Goal: Task Accomplishment & Management: Complete application form

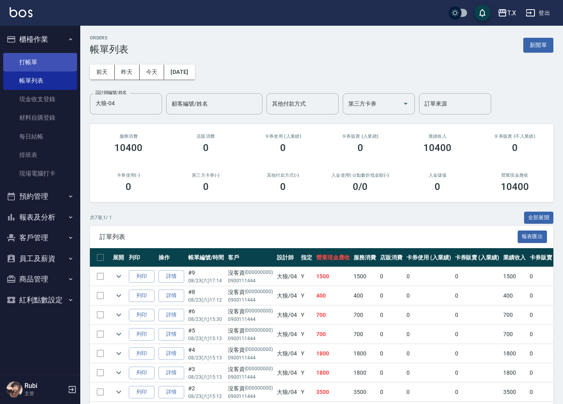
scroll to position [37, 0]
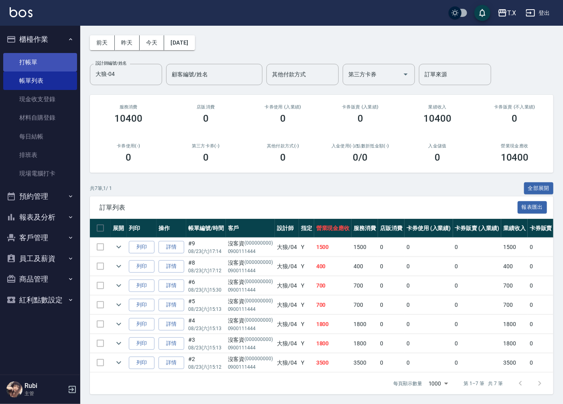
click at [41, 65] on link "打帳單" at bounding box center [40, 62] width 74 height 18
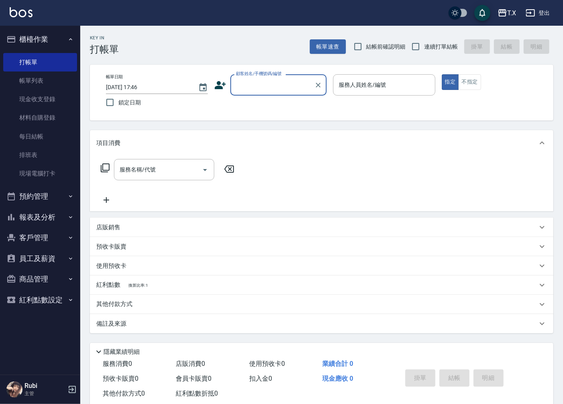
click at [282, 81] on input "顧客姓名/手機號碼/編號" at bounding box center [272, 85] width 77 height 14
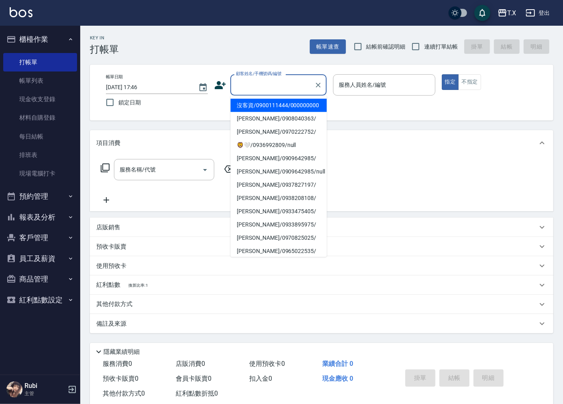
click at [274, 110] on li "沒客資/0900111444/000000000" at bounding box center [278, 105] width 96 height 13
type input "沒客資/0900111444/000000000"
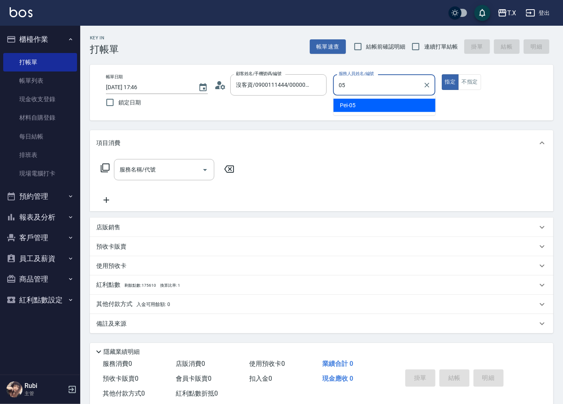
type input "Pei-05"
type button "true"
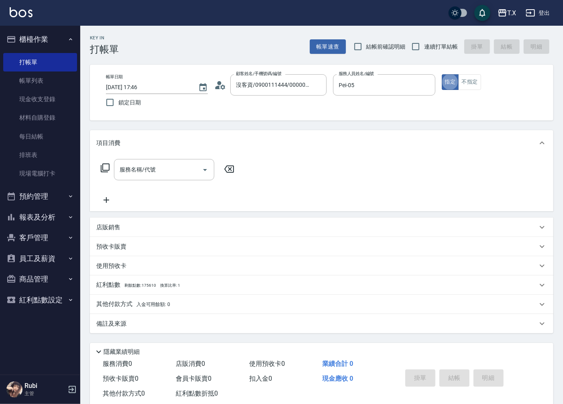
click at [148, 169] on div "服務名稱/代號 服務名稱/代號" at bounding box center [164, 169] width 100 height 21
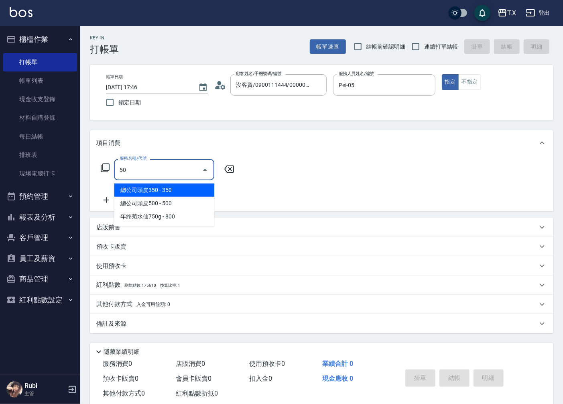
type input "501"
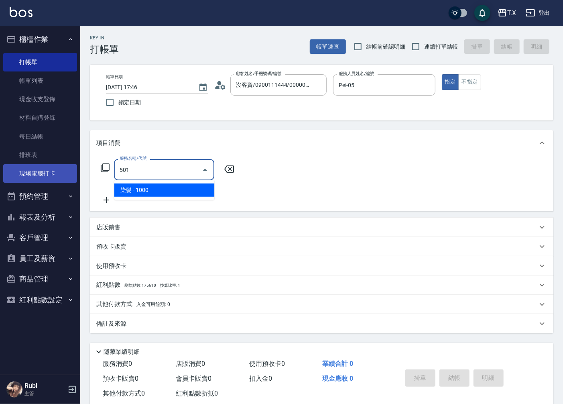
type input "100"
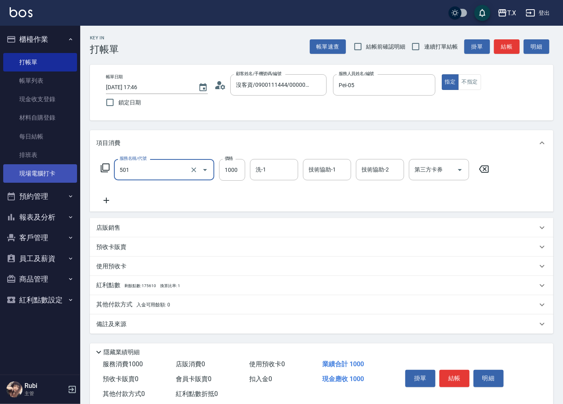
type input "染髮(501)"
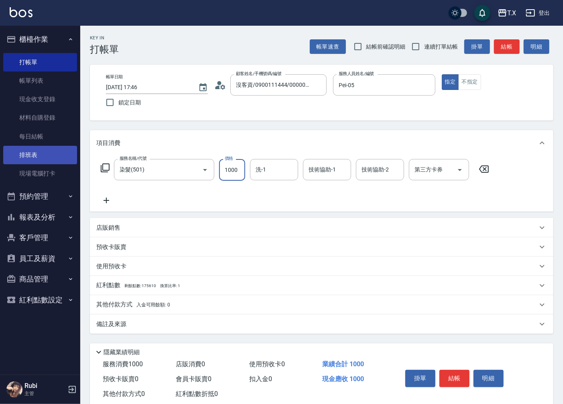
type input "0"
type input "200"
type input "2000"
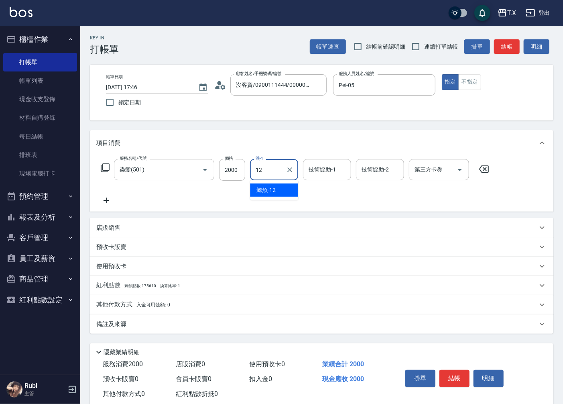
type input "鯨魚-12"
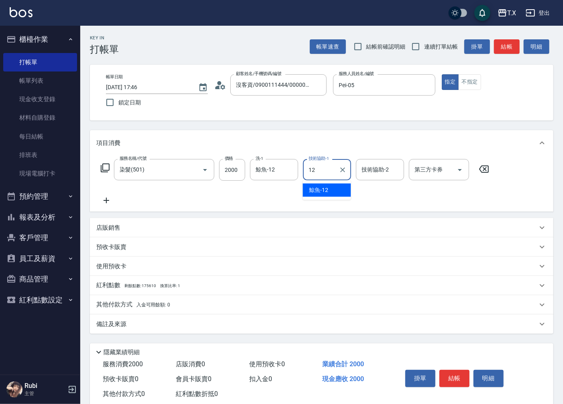
type input "鯨魚-12"
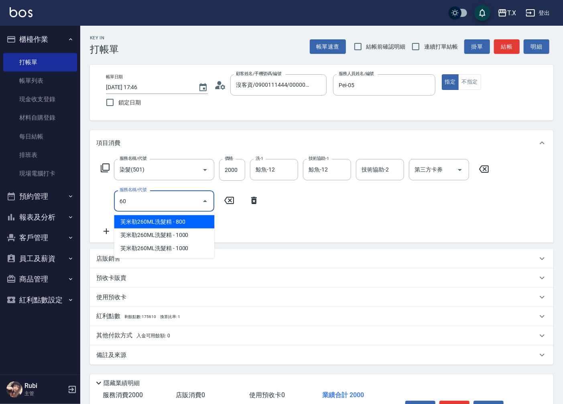
type input "601"
type input "230"
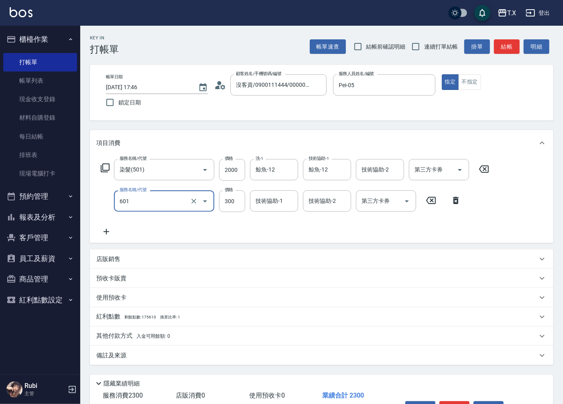
type input "自備護髮(601)"
type input "8"
type input "200"
type input "888"
type input "280"
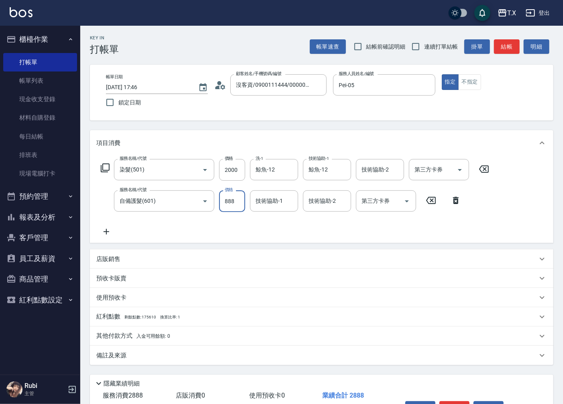
type input "888"
click at [106, 258] on p "店販銷售" at bounding box center [108, 259] width 24 height 8
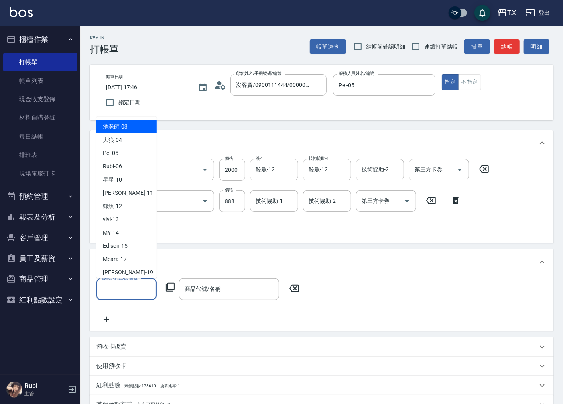
click at [131, 291] on input "服務人員姓名/編號" at bounding box center [126, 289] width 53 height 14
click at [112, 154] on span "Pei -05" at bounding box center [111, 152] width 16 height 8
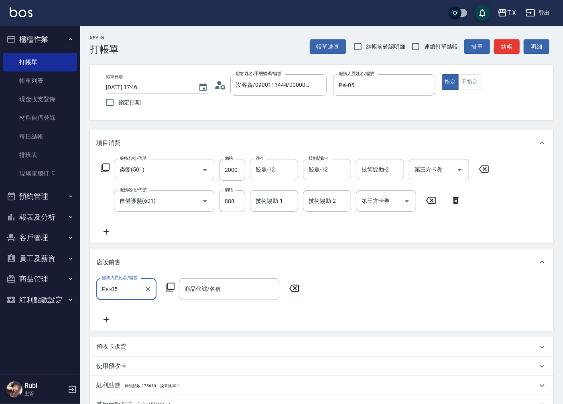
type input "Pei-05"
click at [169, 286] on icon at bounding box center [170, 287] width 10 height 10
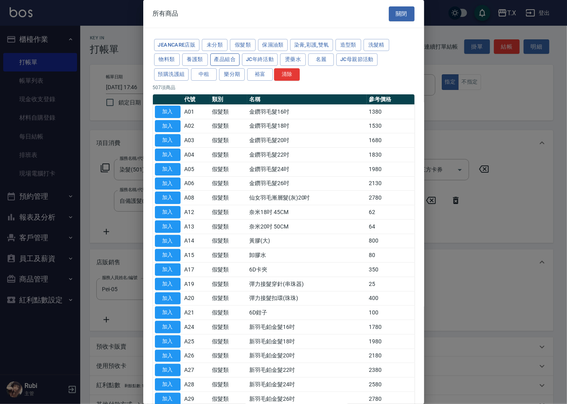
click at [224, 61] on button "產品組合" at bounding box center [225, 59] width 30 height 12
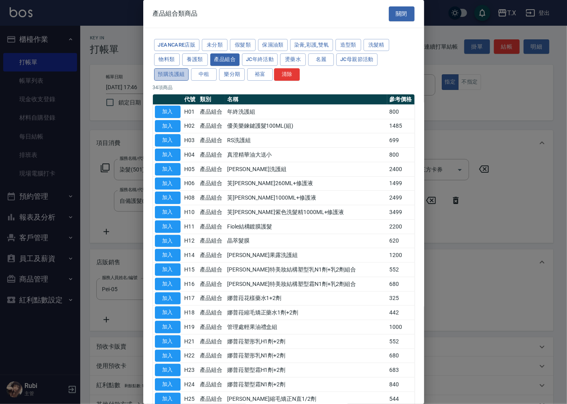
click at [183, 78] on button "預購洗護組" at bounding box center [171, 74] width 35 height 12
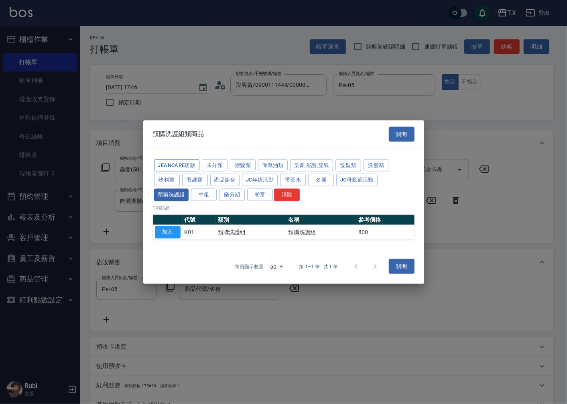
click at [178, 166] on button "JeanCare店販" at bounding box center [177, 165] width 46 height 12
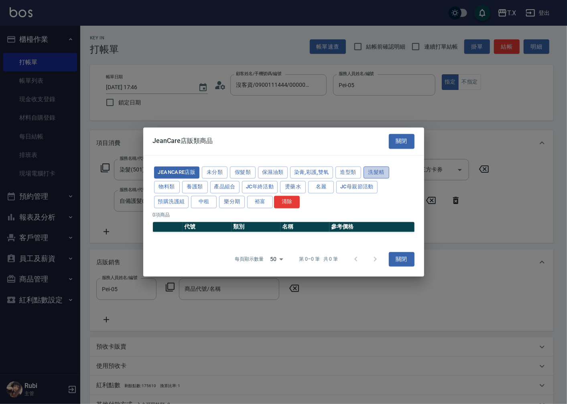
click at [374, 175] on button "洗髮精" at bounding box center [377, 172] width 26 height 12
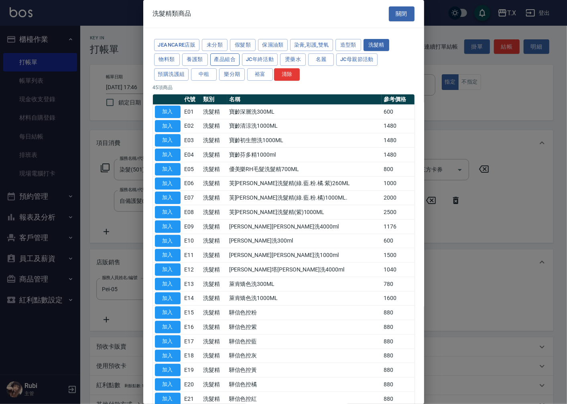
click at [226, 62] on button "產品組合" at bounding box center [225, 59] width 30 height 12
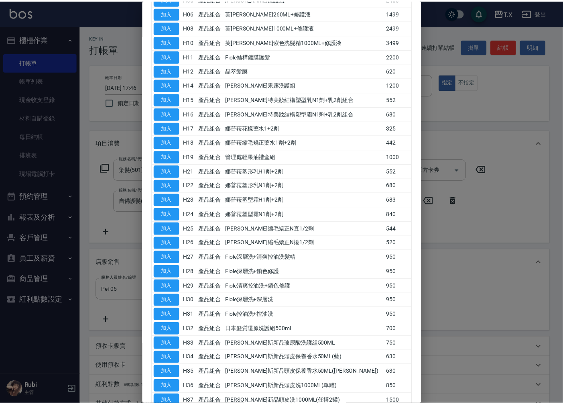
scroll to position [178, 0]
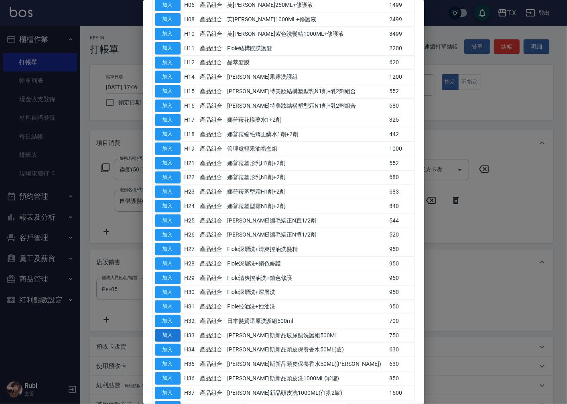
click at [164, 336] on button "加入" at bounding box center [168, 335] width 26 height 12
type input "[PERSON_NAME]斯新品玻尿酸洗護組500ML"
type input "360"
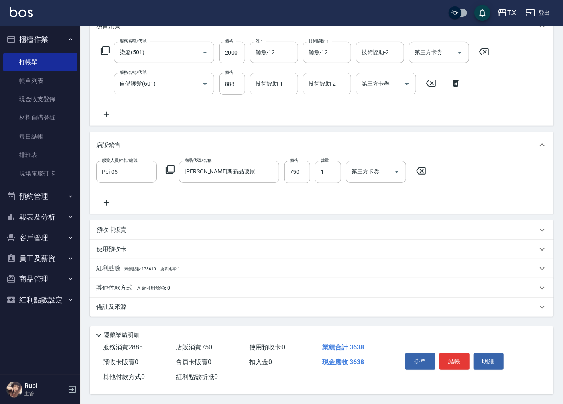
scroll to position [119, 0]
click at [122, 284] on p "其他付款方式 入金可用餘額: 0" at bounding box center [133, 287] width 74 height 9
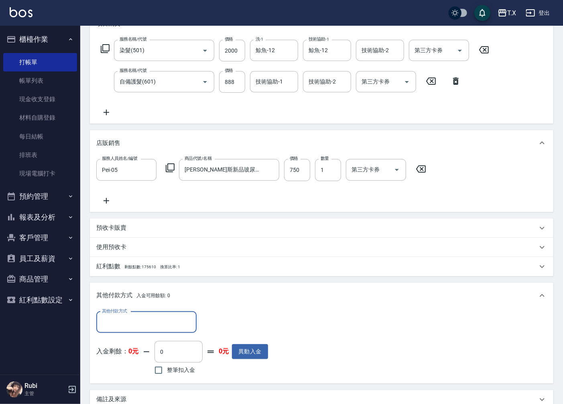
scroll to position [0, 0]
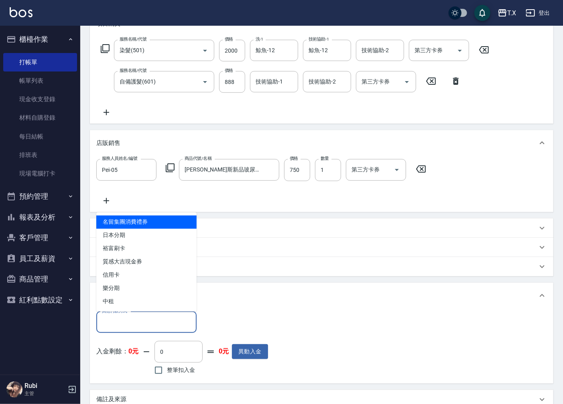
click at [143, 326] on input "其他付款方式" at bounding box center [146, 322] width 93 height 14
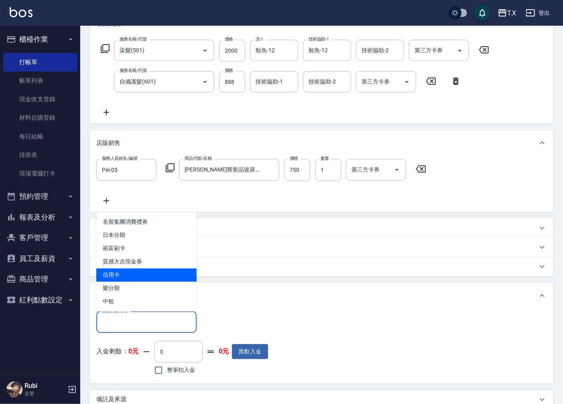
click at [136, 272] on span "信用卡" at bounding box center [146, 274] width 100 height 13
type input "信用卡"
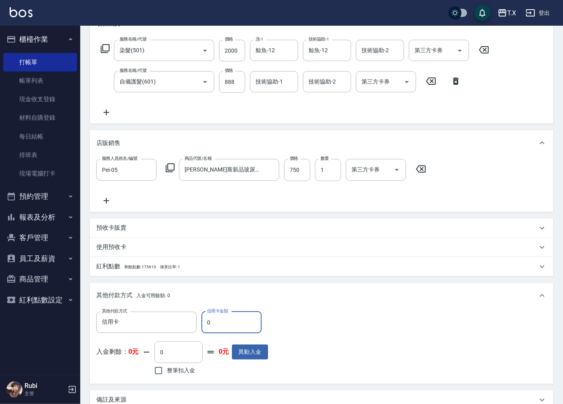
drag, startPoint x: 240, startPoint y: 311, endPoint x: 125, endPoint y: 335, distance: 117.6
click at [125, 335] on div "其他付款方式 信用卡 其他付款方式 信用卡金額 0 信用卡金額 入金剩餘： 0元 0 ​ 整筆扣入金 0元 異動入金" at bounding box center [182, 344] width 172 height 66
type input "288"
type input "330"
type input "2888"
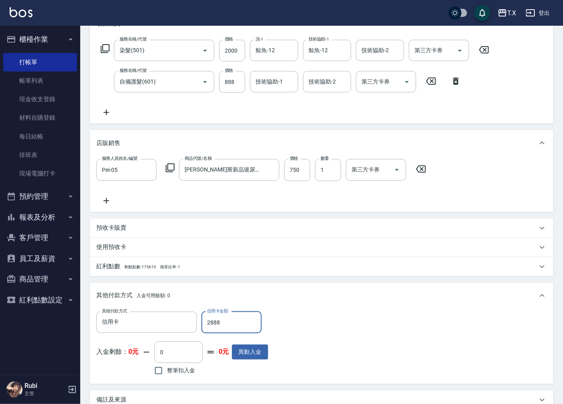
type input "70"
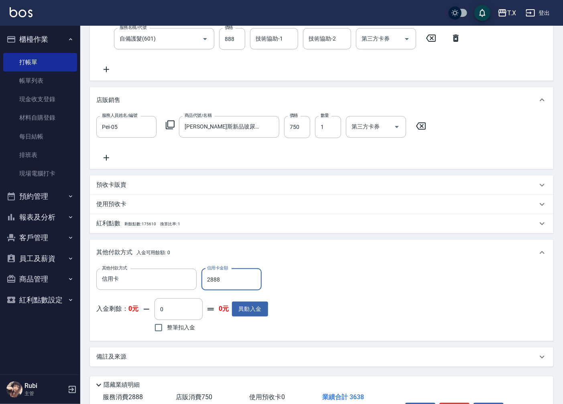
scroll to position [214, 0]
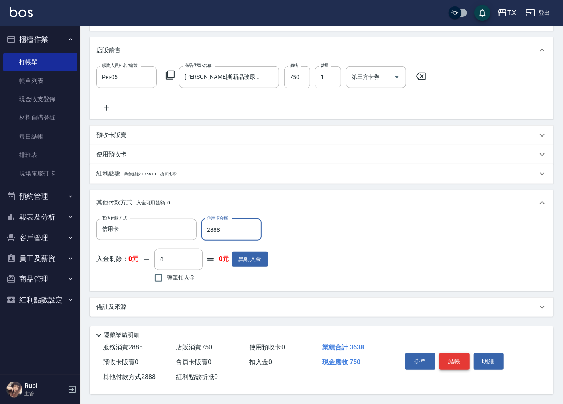
type input "2888"
click at [463, 358] on button "結帳" at bounding box center [454, 361] width 30 height 17
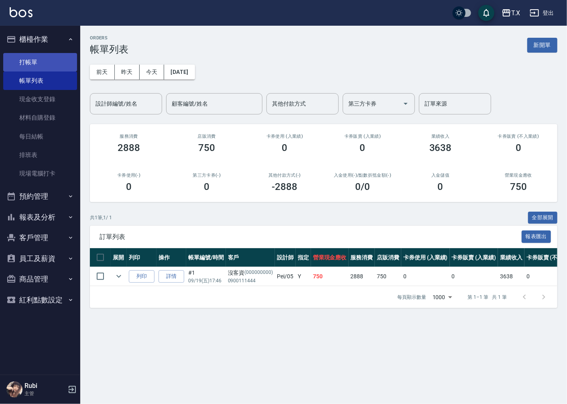
click at [43, 57] on link "打帳單" at bounding box center [40, 62] width 74 height 18
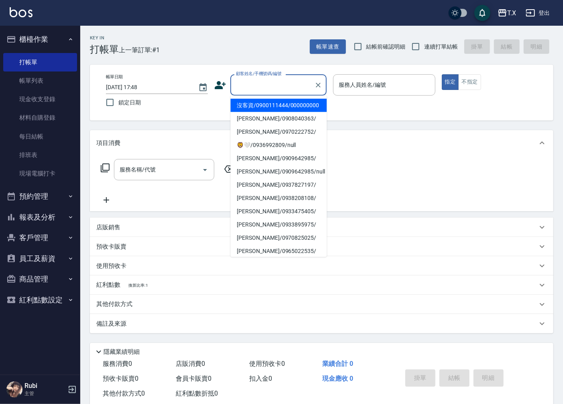
click at [267, 87] on input "顧客姓名/手機號碼/編號" at bounding box center [272, 85] width 77 height 14
click at [274, 108] on li "沒客資/0900111444/000000000" at bounding box center [278, 105] width 96 height 13
type input "沒客資/0900111444/000000000"
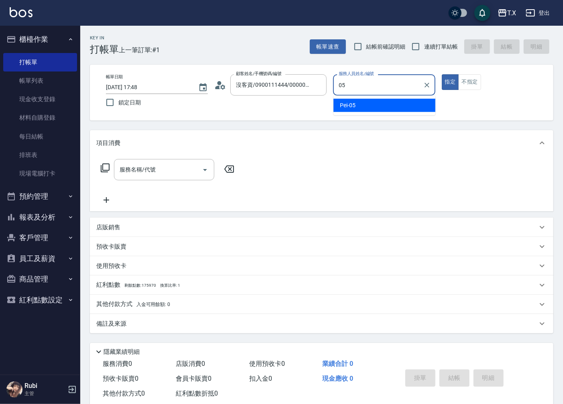
type input "Pei-05"
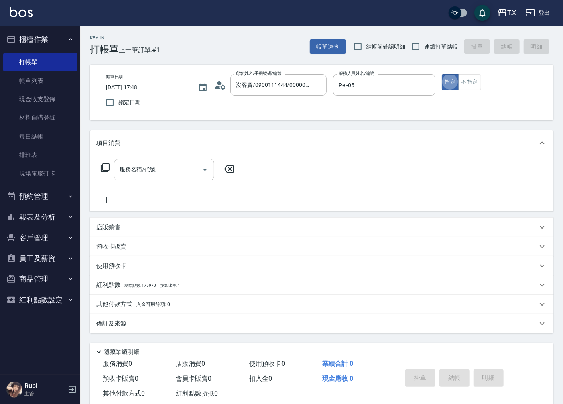
type button "true"
type input "301"
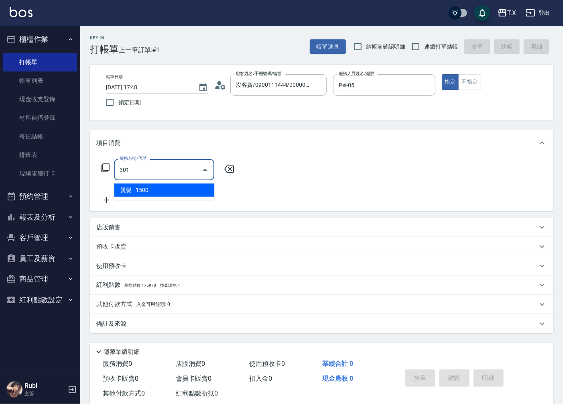
type input "150"
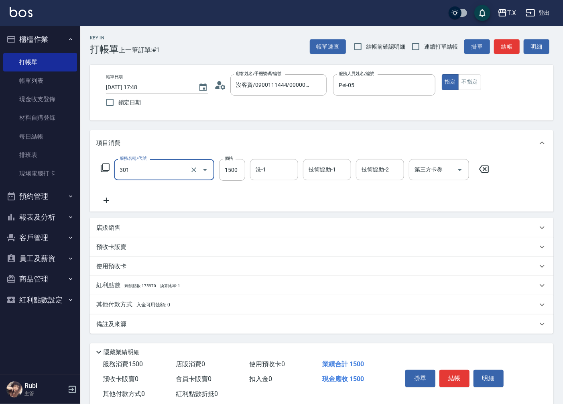
type input "燙髮(301)"
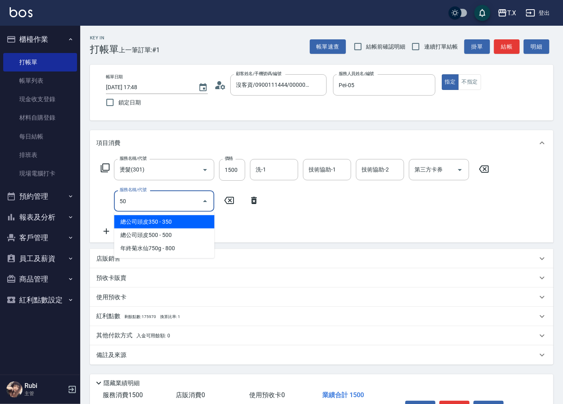
type input "501"
type input "250"
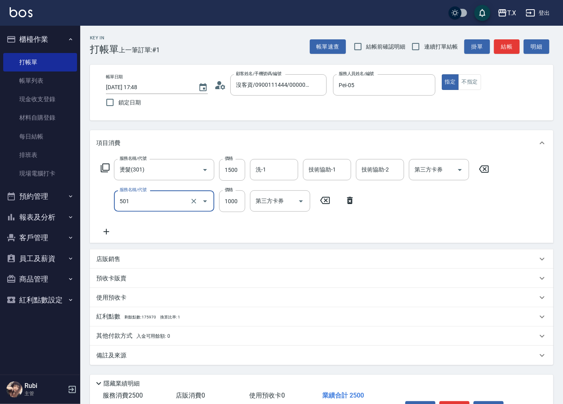
type input "染髮(501)"
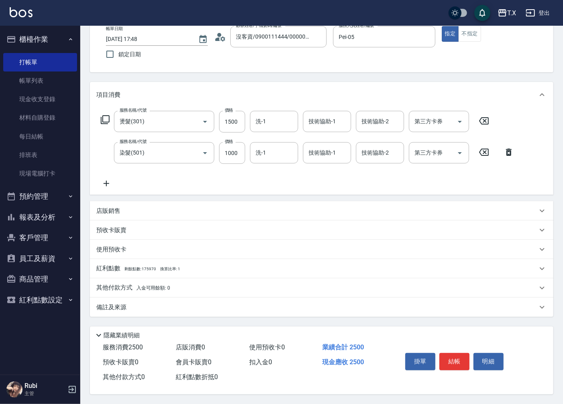
scroll to position [51, 0]
click at [456, 362] on button "結帳" at bounding box center [454, 361] width 30 height 17
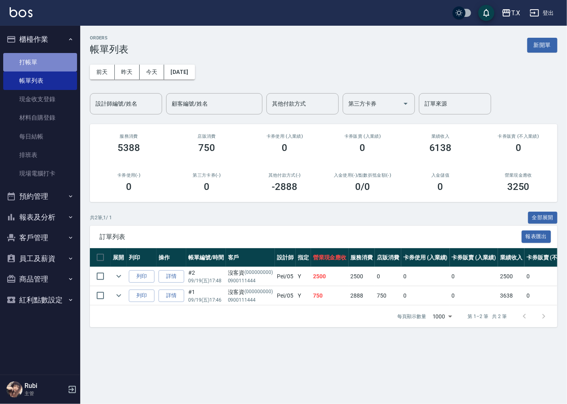
click at [58, 56] on link "打帳單" at bounding box center [40, 62] width 74 height 18
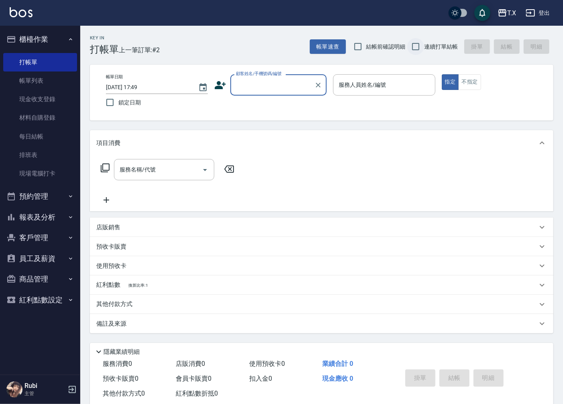
click at [422, 45] on input "連續打單結帳" at bounding box center [415, 46] width 17 height 17
checkbox input "true"
click at [285, 84] on input "顧客姓名/手機號碼/編號" at bounding box center [272, 85] width 77 height 14
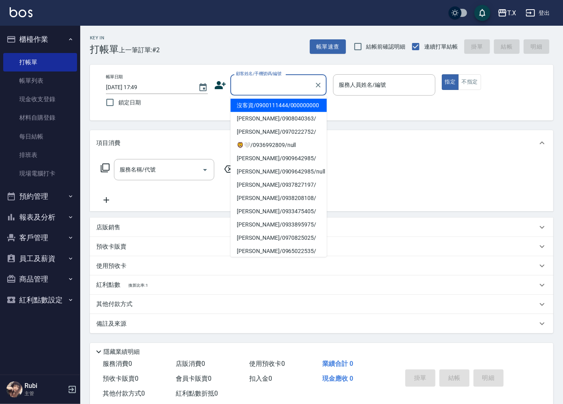
click at [285, 106] on li "沒客資/0900111444/000000000" at bounding box center [278, 105] width 96 height 13
type input "沒客資/0900111444/000000000"
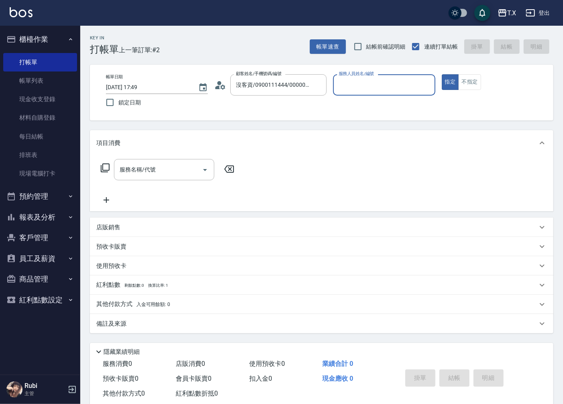
click at [363, 82] on input "服務人員姓名/編號" at bounding box center [384, 85] width 95 height 14
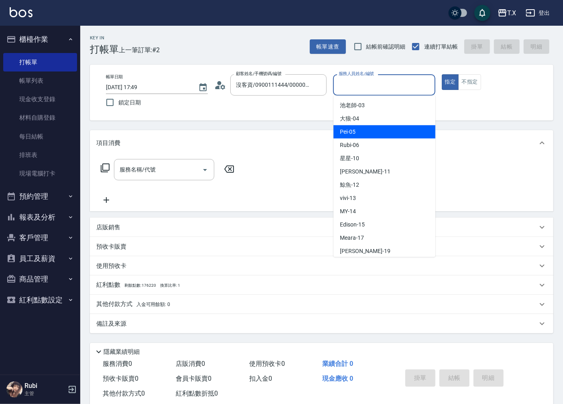
click at [364, 134] on div "Pei -05" at bounding box center [384, 131] width 102 height 13
type input "Pei-05"
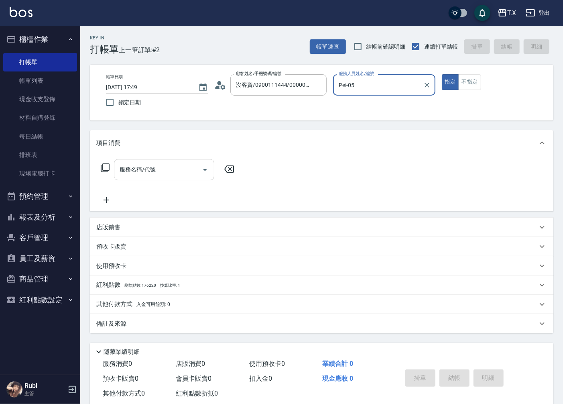
click at [150, 173] on input "服務名稱/代號" at bounding box center [158, 170] width 81 height 14
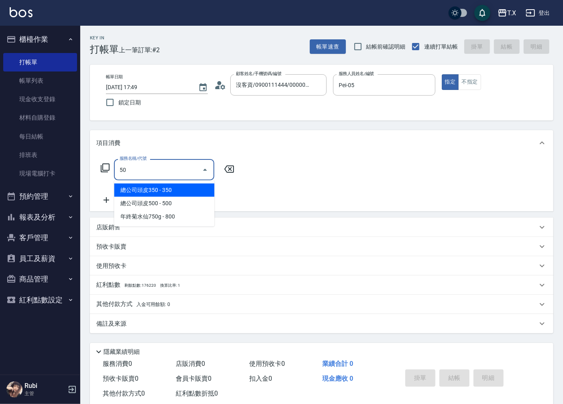
type input "501"
type input "100"
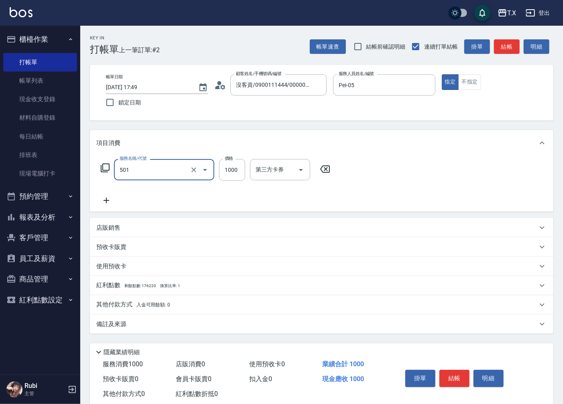
type input "染髮(501)"
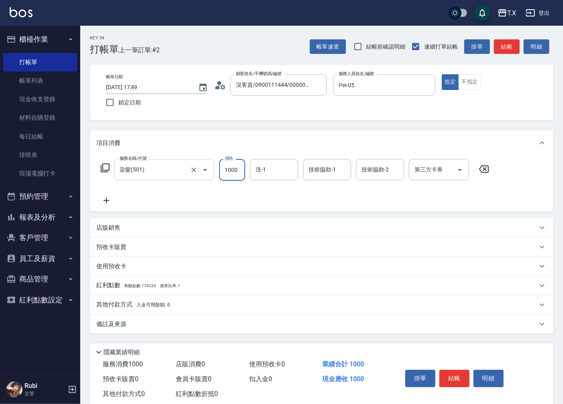
type input "1"
type input "0"
type input "150"
type input "1500"
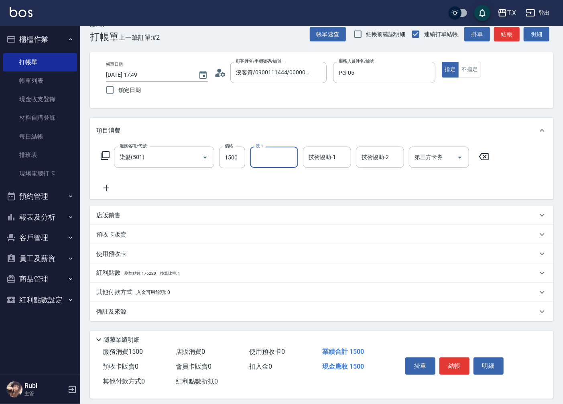
scroll to position [19, 0]
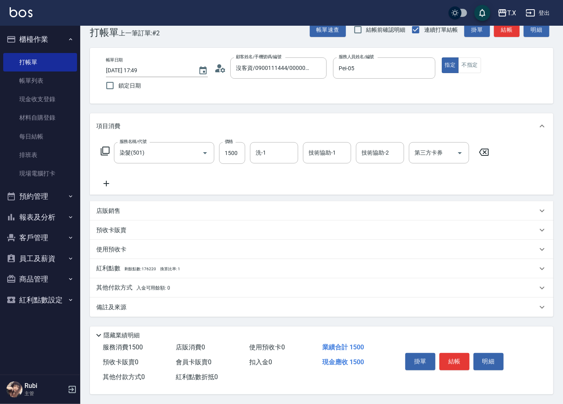
click at [118, 288] on p "其他付款方式 入金可用餘額: 0" at bounding box center [133, 287] width 74 height 9
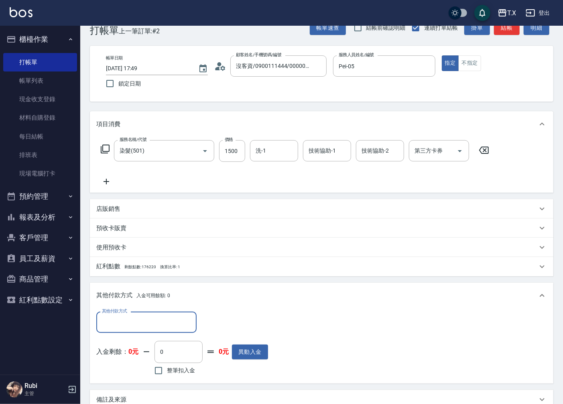
scroll to position [0, 0]
click at [170, 326] on input "其他付款方式" at bounding box center [146, 322] width 93 height 14
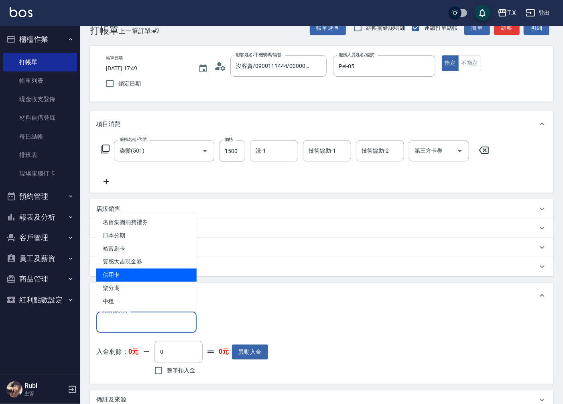
click at [130, 273] on span "信用卡" at bounding box center [146, 274] width 100 height 13
type input "信用卡"
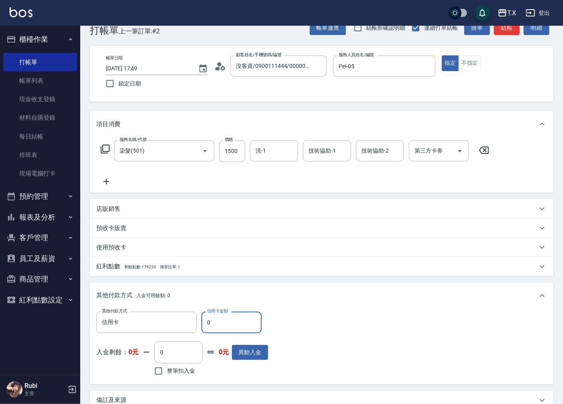
drag, startPoint x: 236, startPoint y: 319, endPoint x: 207, endPoint y: 323, distance: 29.6
click at [207, 323] on input "0" at bounding box center [231, 322] width 60 height 22
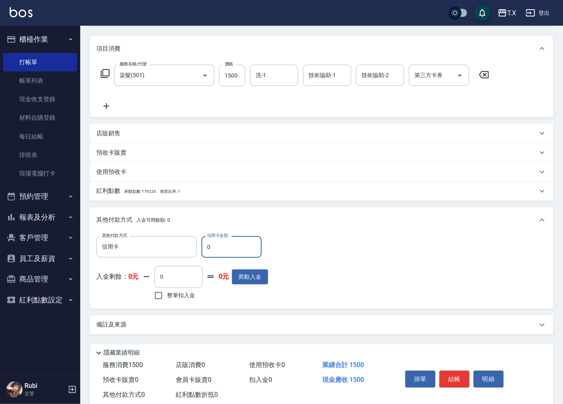
scroll to position [114, 0]
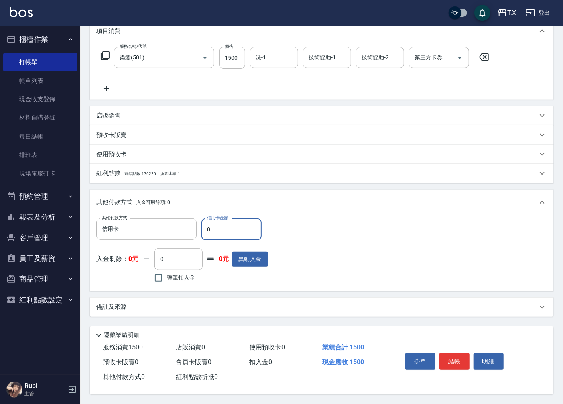
type input "140"
type input "14"
type input "130"
type input "1455"
type input "0"
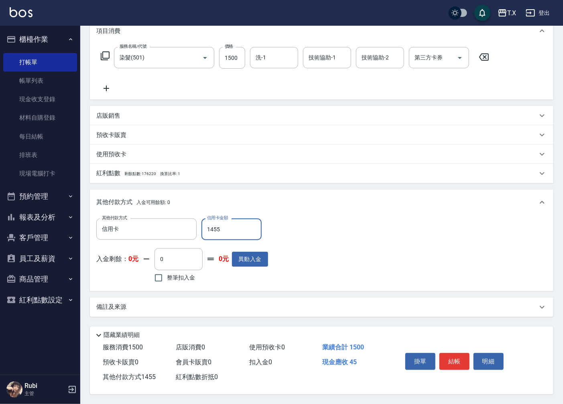
type input "1455"
click at [450, 354] on button "結帳" at bounding box center [454, 361] width 30 height 17
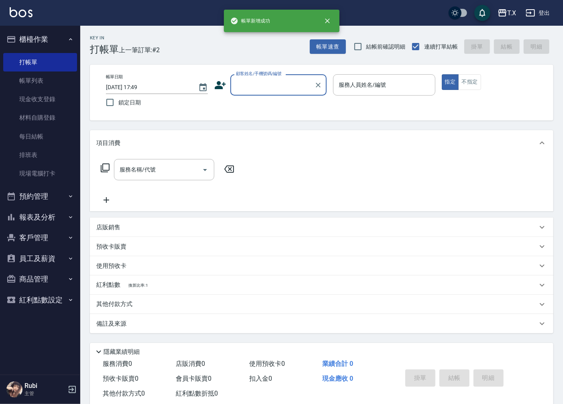
scroll to position [0, 0]
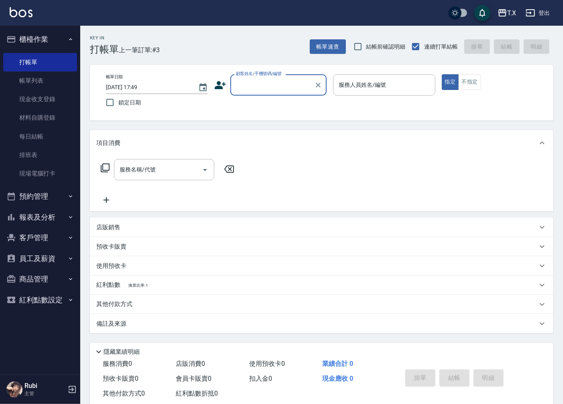
click at [285, 81] on input "顧客姓名/手機號碼/編號" at bounding box center [272, 85] width 77 height 14
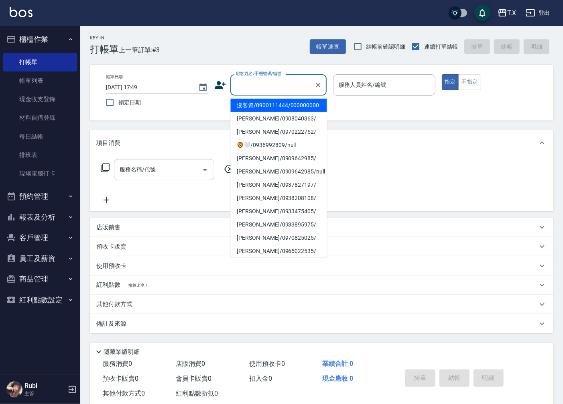
click at [295, 108] on li "沒客資/0900111444/000000000" at bounding box center [278, 105] width 96 height 13
type input "沒客資/0900111444/000000000"
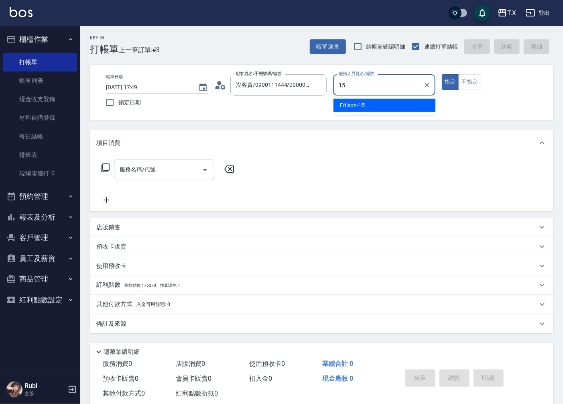
type input "Edison-15"
type button "true"
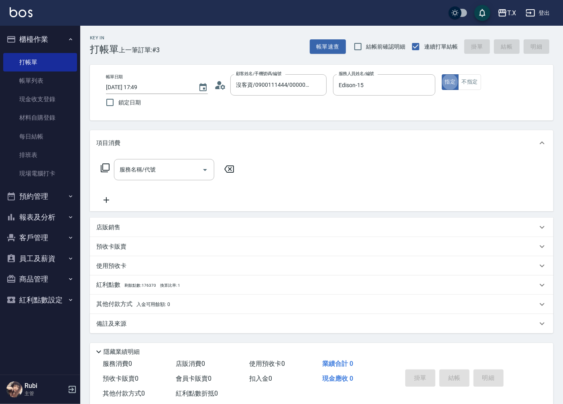
click at [333, 111] on div "帳單日期 [DATE] 17:49 鎖定日期 顧客姓名/手機號碼/編號 沒客資/0900111444/000000000 顧客姓名/手機號碼/編號 服務人員姓…" at bounding box center [321, 93] width 463 height 56
click at [150, 179] on div "服務名稱/代號" at bounding box center [164, 169] width 100 height 21
type input "401"
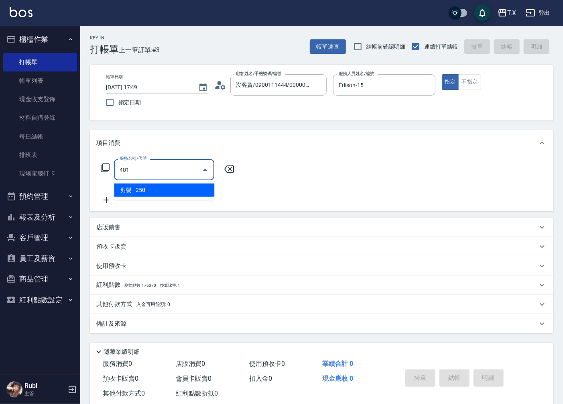
type input "20"
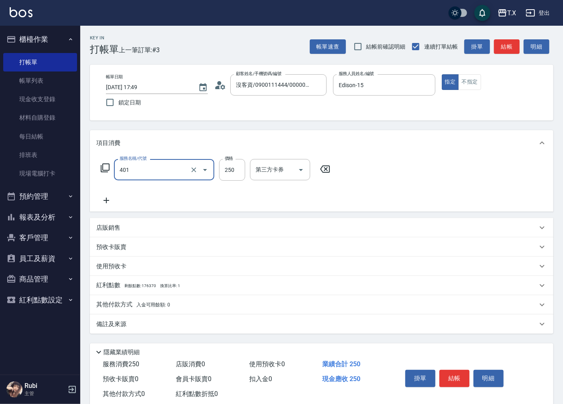
type input "剪髮(401)"
type input "0"
type input "500"
type input "50"
click at [227, 170] on input "500" at bounding box center [232, 170] width 26 height 22
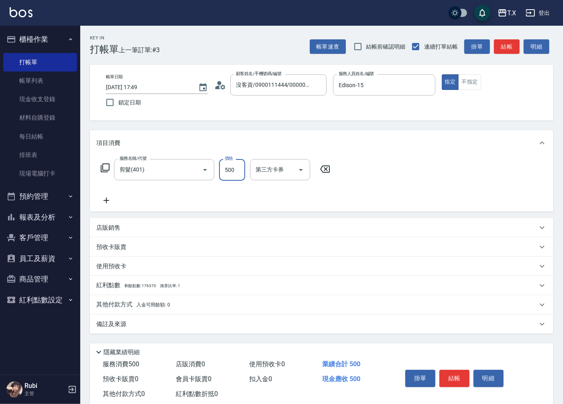
type input "3"
type input "0"
type input "300"
type input "30"
type input "300"
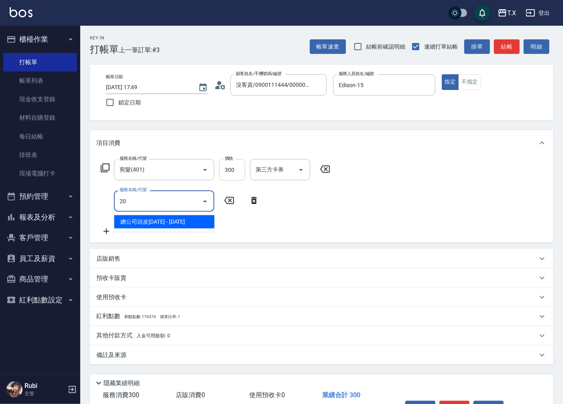
type input "201"
type input "50"
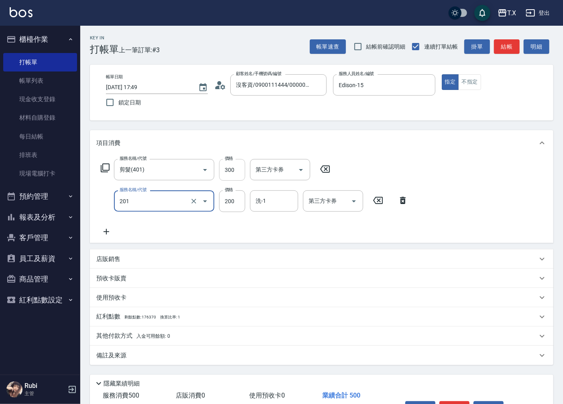
type input "洗髮(201)"
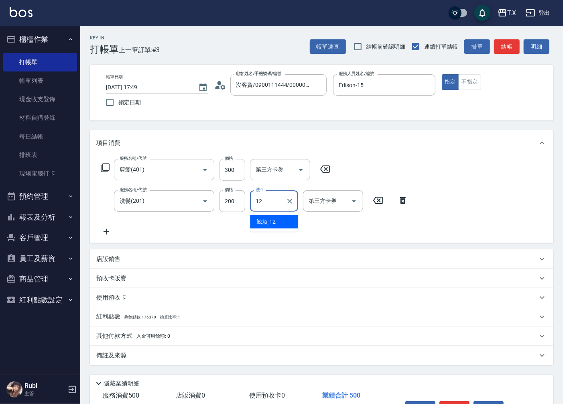
type input "鯨魚-12"
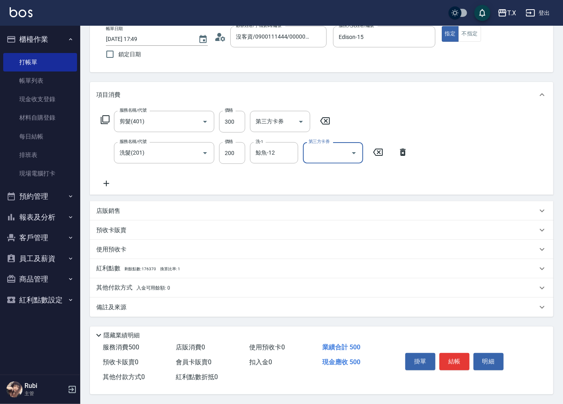
scroll to position [51, 0]
click at [290, 150] on icon "Clear" at bounding box center [289, 152] width 5 height 5
type input "星星-10"
click at [461, 356] on button "結帳" at bounding box center [454, 361] width 30 height 17
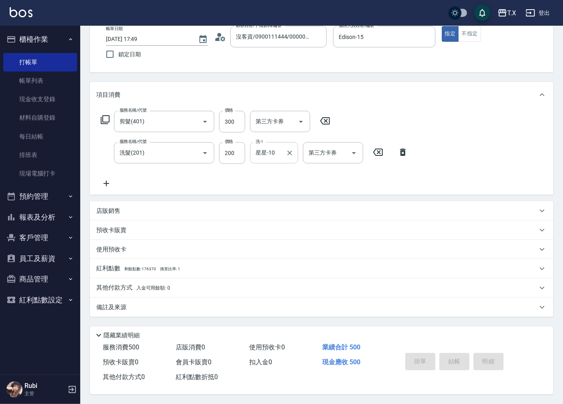
type input "[DATE] 17:53"
type input "0"
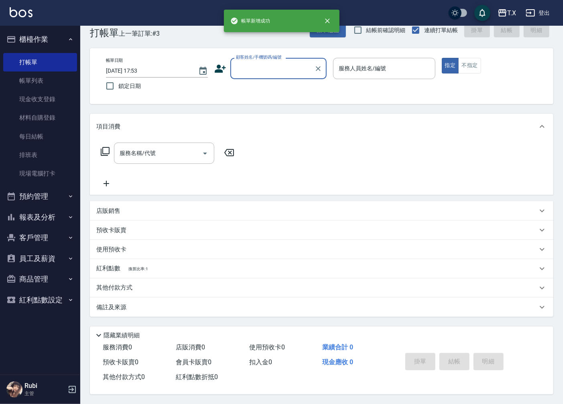
scroll to position [0, 0]
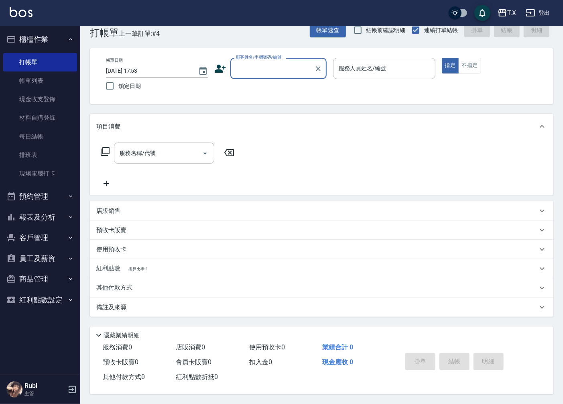
drag, startPoint x: 45, startPoint y: 87, endPoint x: 211, endPoint y: 150, distance: 177.0
click at [45, 87] on link "帳單列表" at bounding box center [40, 80] width 74 height 18
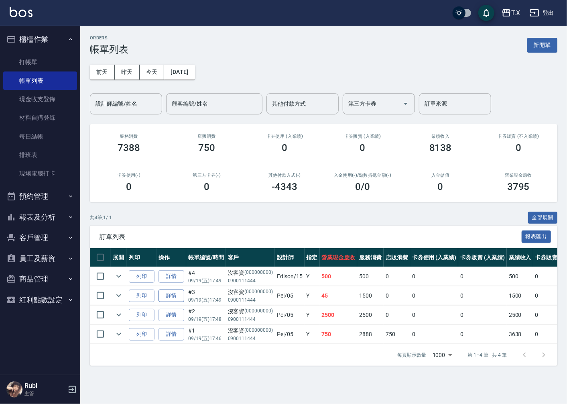
click at [168, 292] on link "詳情" at bounding box center [171, 295] width 26 height 12
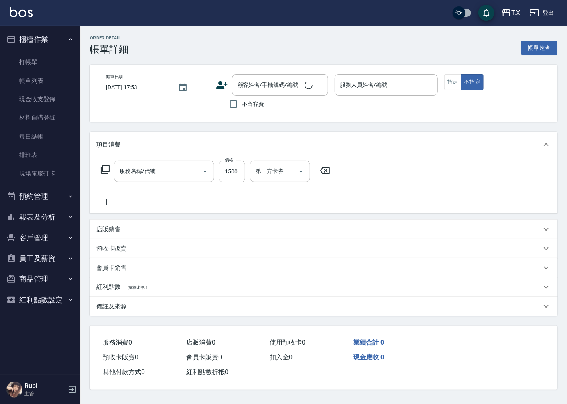
type input "染髮(501)"
type input "[DATE] 17:49"
type input "Pei-05"
type input "0"
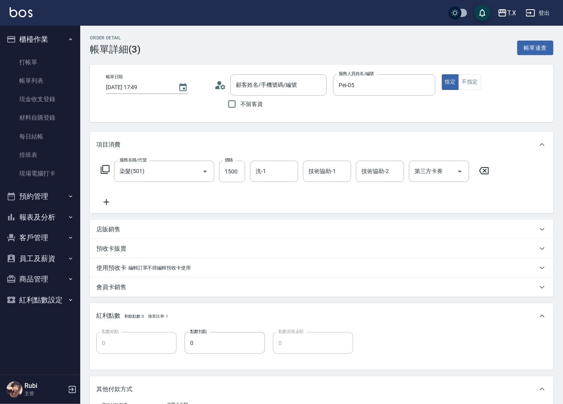
type input "沒客資/0900111444/000000000"
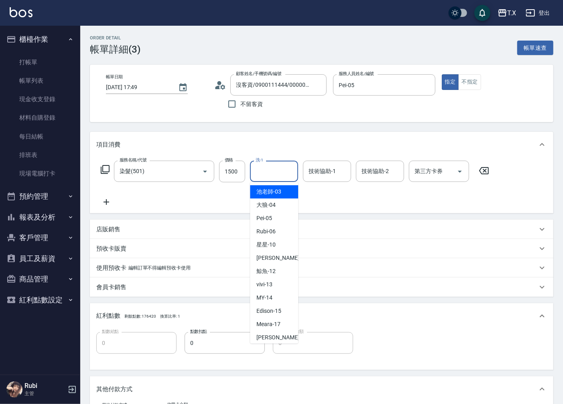
click at [269, 169] on input "洗-1" at bounding box center [274, 171] width 41 height 14
type input "鯨魚-12"
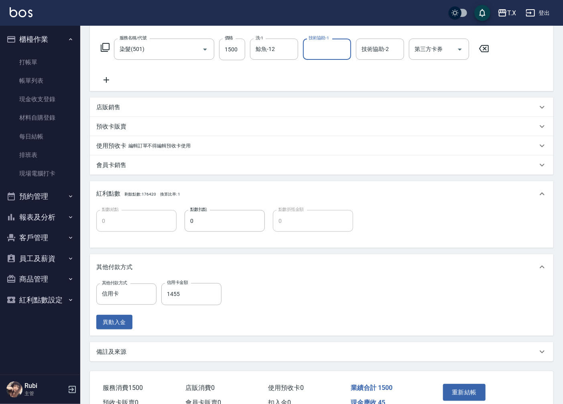
scroll to position [165, 0]
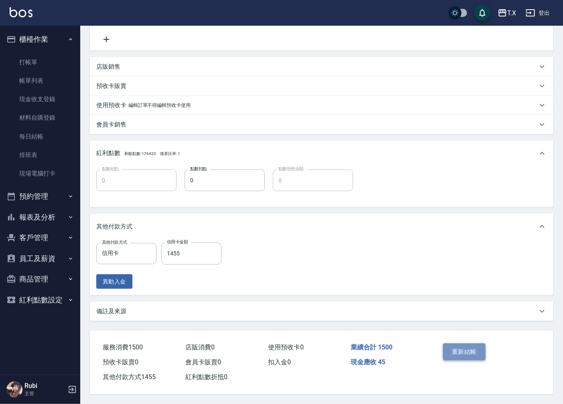
click at [482, 352] on button "重新結帳" at bounding box center [464, 351] width 43 height 17
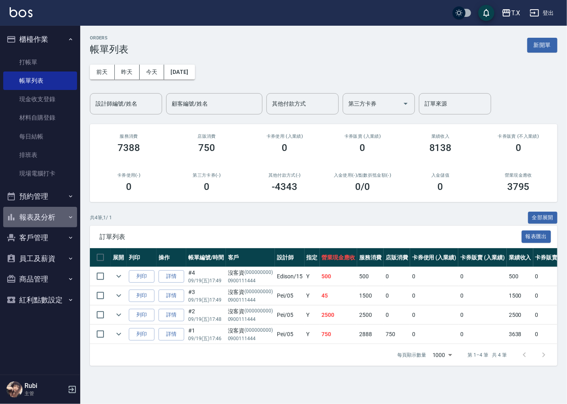
click at [42, 217] on button "報表及分析" at bounding box center [40, 217] width 74 height 21
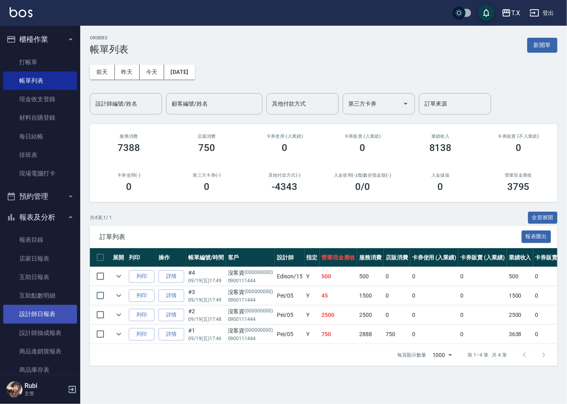
click at [43, 310] on link "設計師日報表" at bounding box center [40, 314] width 74 height 18
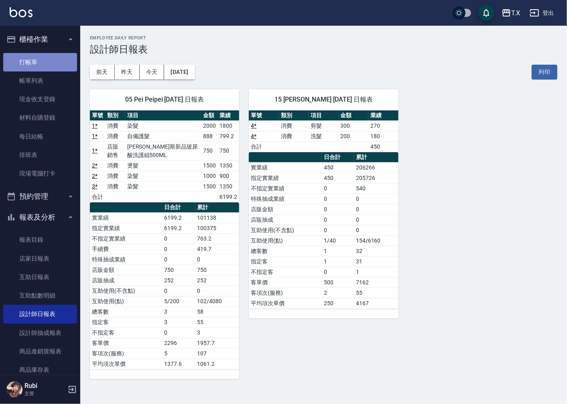
click at [43, 61] on link "打帳單" at bounding box center [40, 62] width 74 height 18
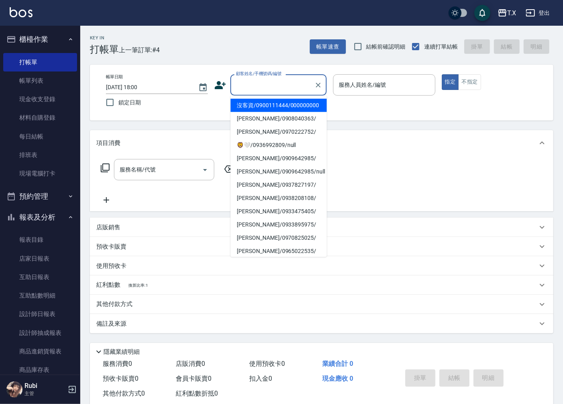
click at [281, 85] on input "顧客姓名/手機號碼/編號" at bounding box center [272, 85] width 77 height 14
click at [291, 112] on li "沒客資/0900111444/000000000" at bounding box center [278, 105] width 96 height 13
type input "沒客資/0900111444/000000000"
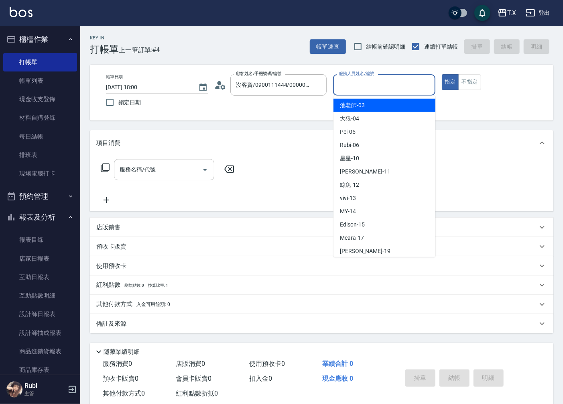
click at [360, 89] on input "服務人員姓名/編號" at bounding box center [384, 85] width 95 height 14
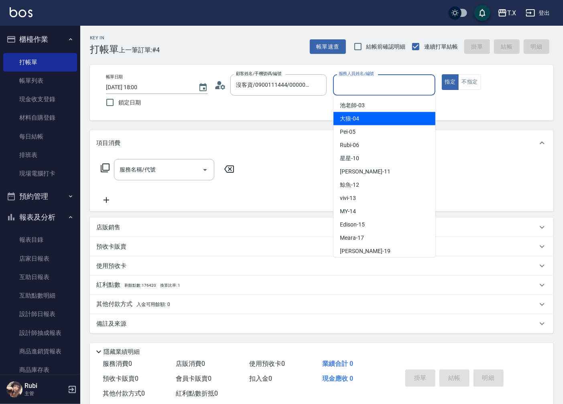
click at [368, 119] on div "大狼 -04" at bounding box center [384, 118] width 102 height 13
type input "大狼-04"
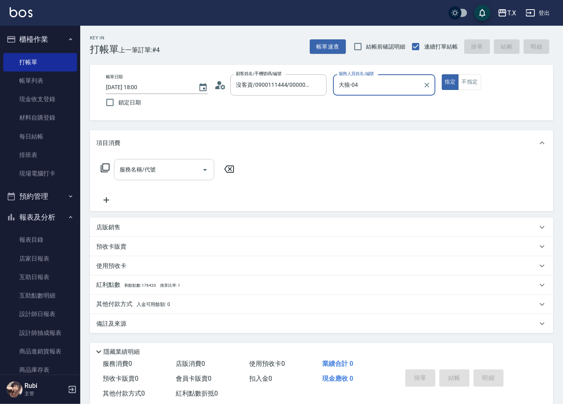
click at [147, 173] on input "服務名稱/代號" at bounding box center [158, 170] width 81 height 14
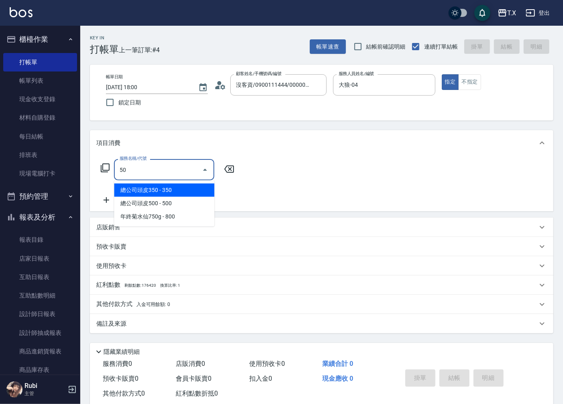
type input "501"
type input "100"
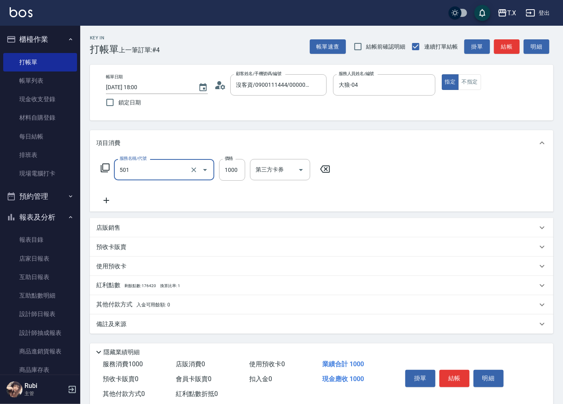
type input "染髮(501)"
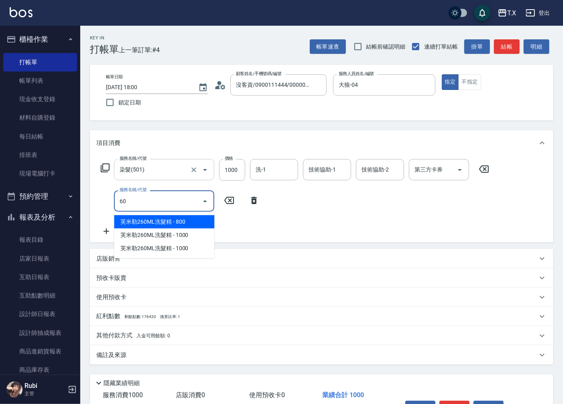
type input "601"
type input "130"
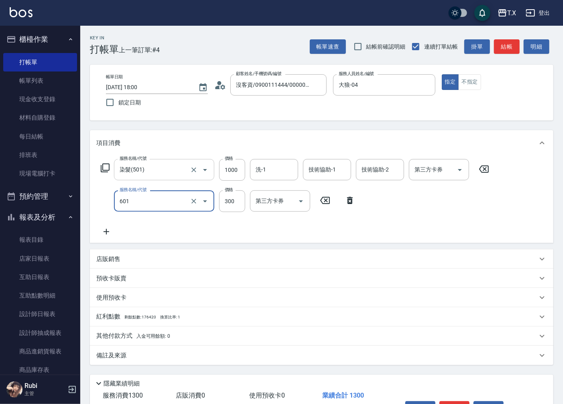
type input "自備護髮(601)"
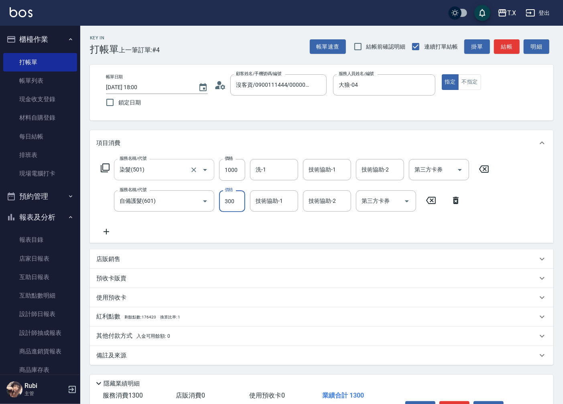
type input "8"
type input "100"
type input "80"
type input "180"
type input "800"
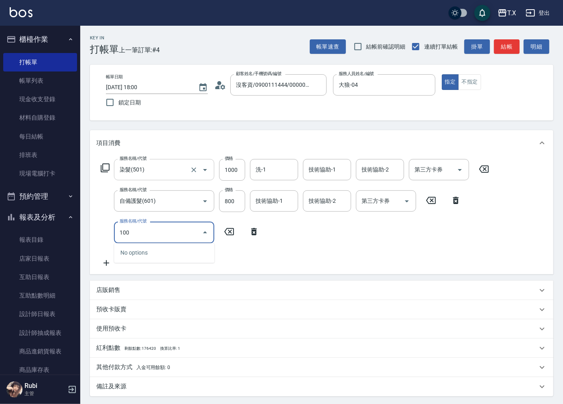
type input "1005"
type input "240"
type input "毛囊淨化洗髮(1005)"
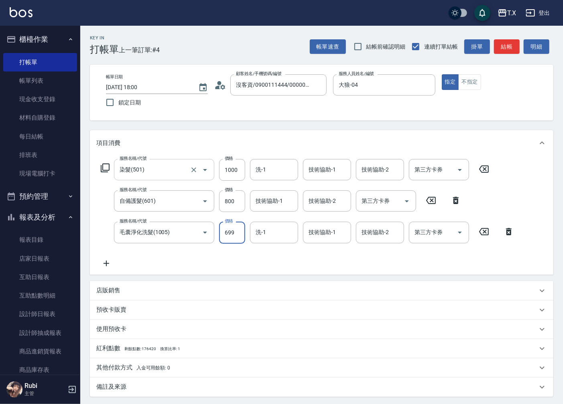
type input "180"
type input "70"
type input "250"
type input "700"
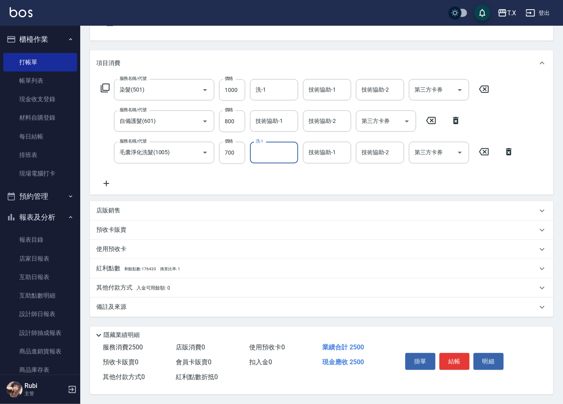
scroll to position [82, 0]
click at [450, 354] on button "結帳" at bounding box center [454, 361] width 30 height 17
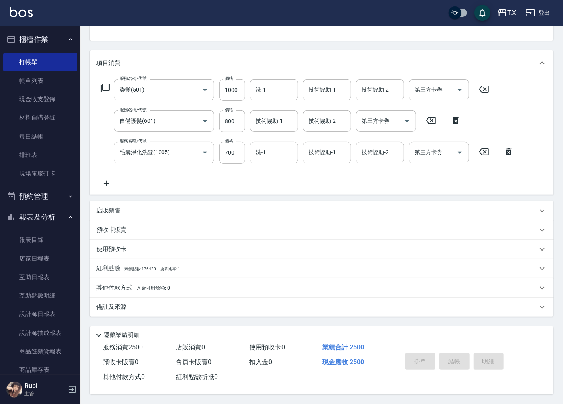
type input "[DATE] 18:01"
type input "0"
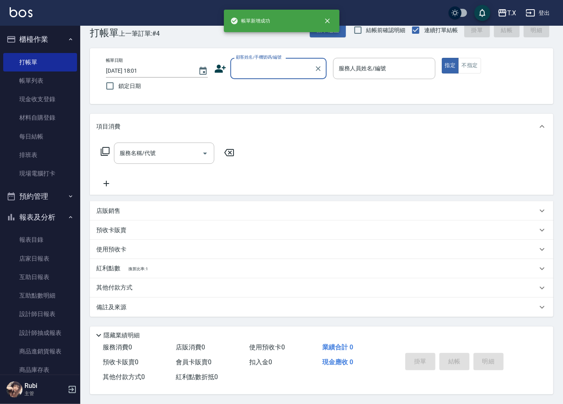
scroll to position [0, 0]
